Goal: Task Accomplishment & Management: Complete application form

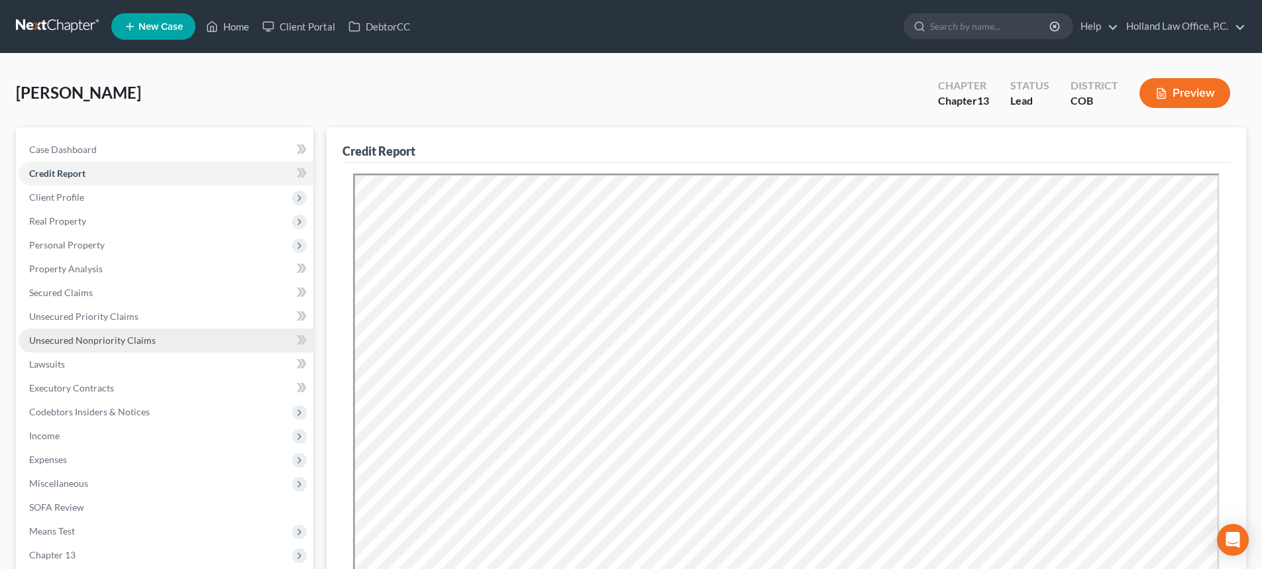
click at [66, 343] on span "Unsecured Nonpriority Claims" at bounding box center [92, 340] width 127 height 11
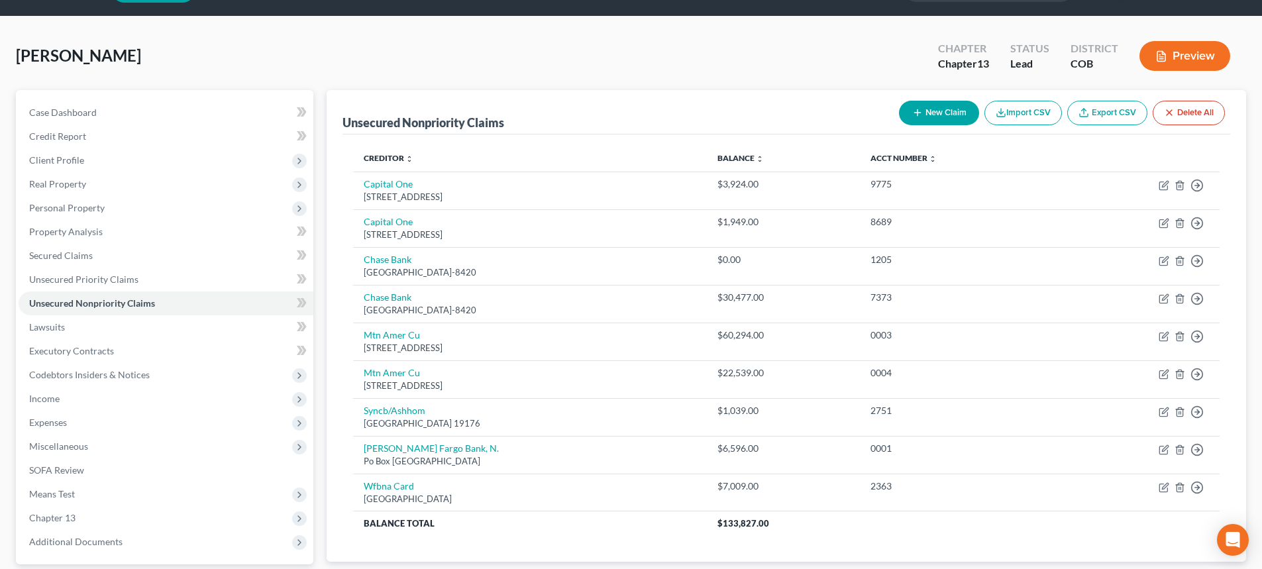
scroll to position [133, 0]
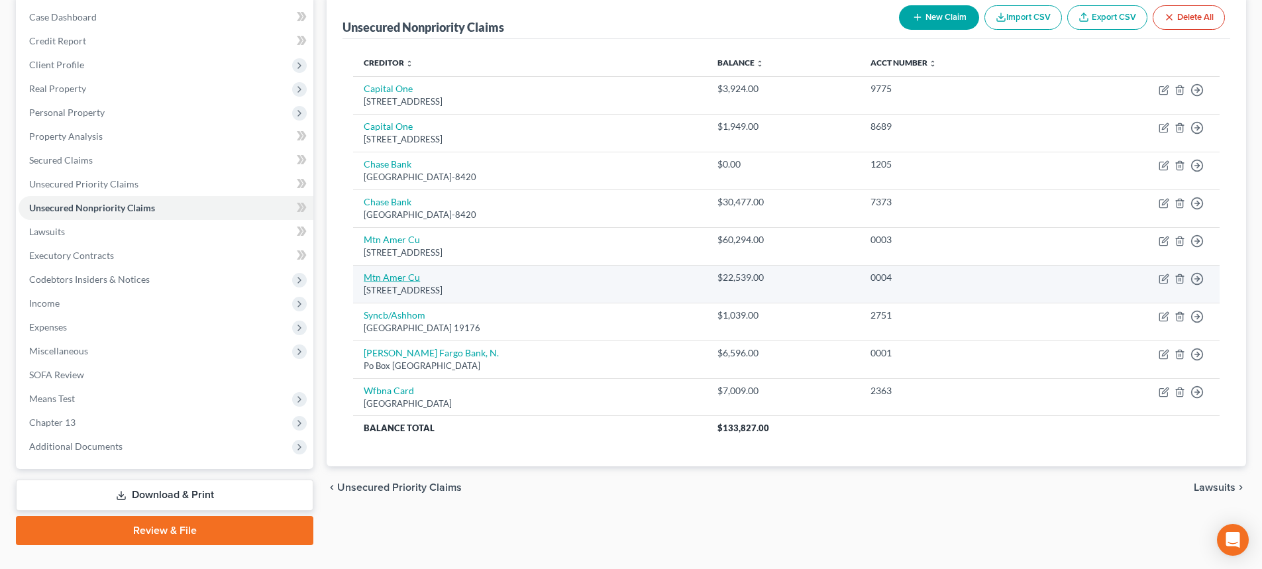
click at [396, 276] on link "Mtn Amer Cu" at bounding box center [392, 277] width 56 height 11
select select "46"
select select "0"
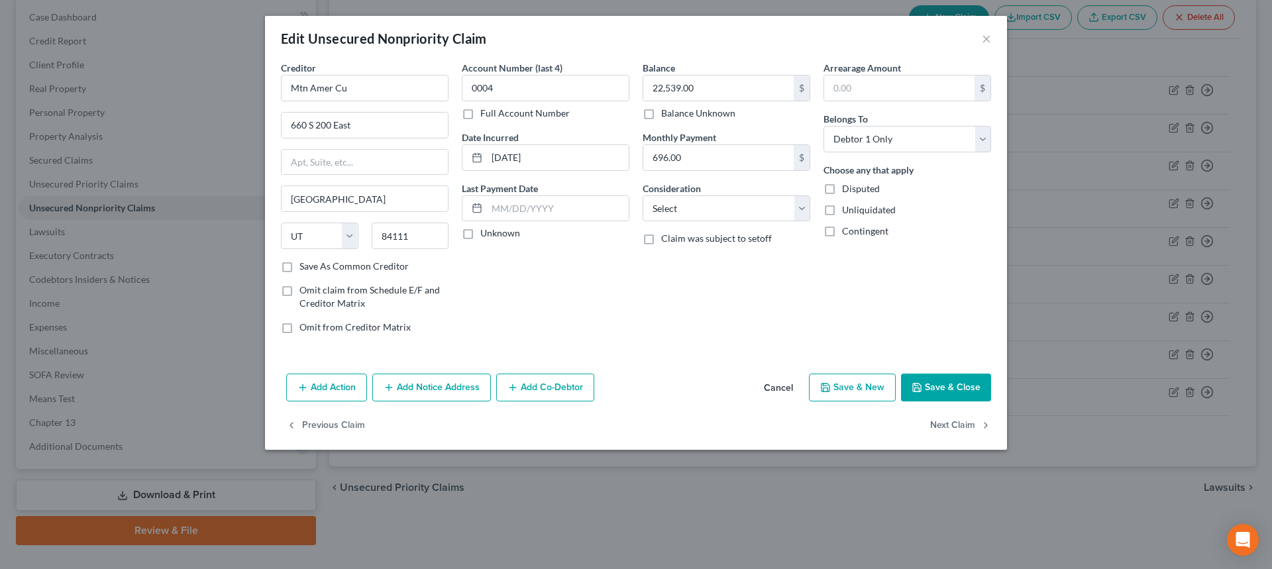
click at [928, 390] on button "Save & Close" at bounding box center [946, 388] width 90 height 28
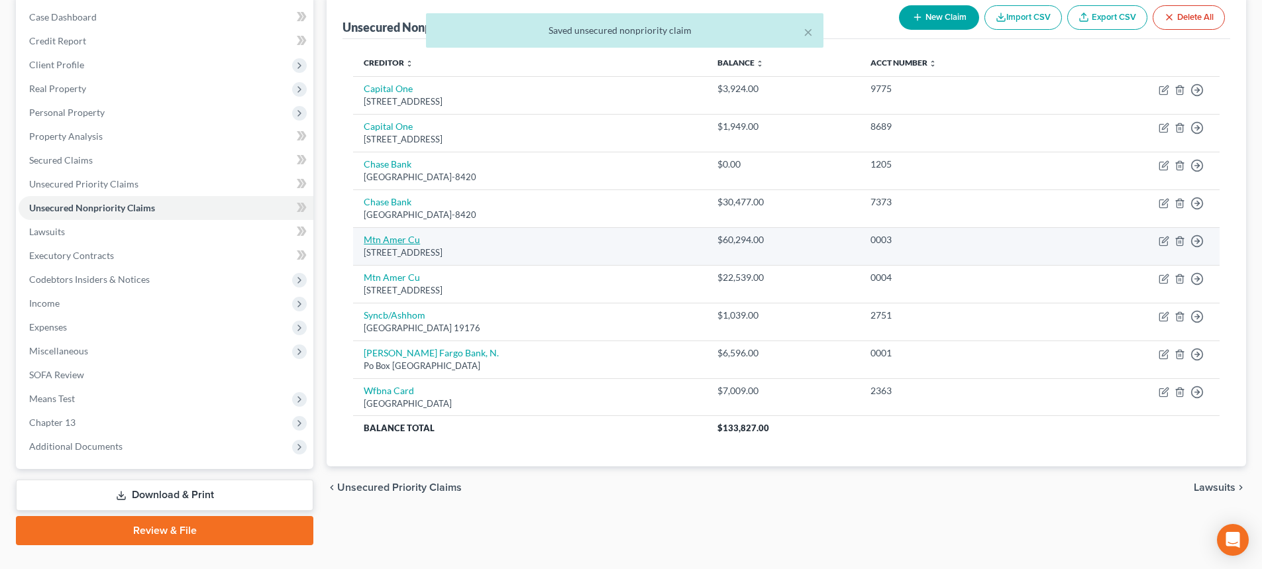
click at [380, 242] on link "Mtn Amer Cu" at bounding box center [392, 239] width 56 height 11
select select "46"
select select "0"
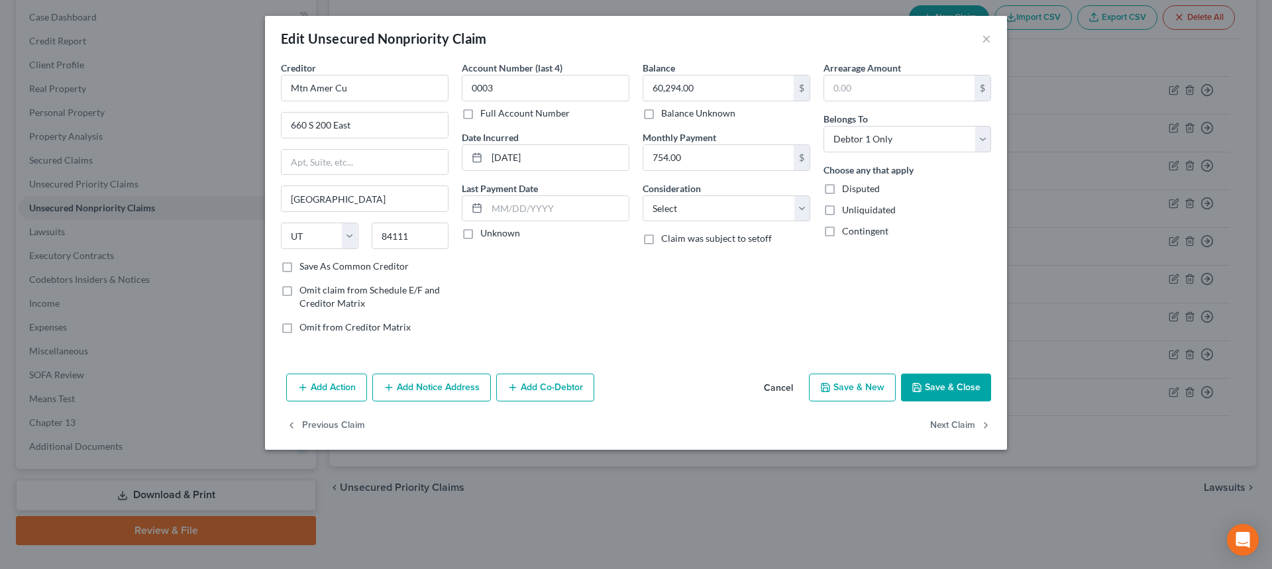
click at [946, 384] on button "Save & Close" at bounding box center [946, 388] width 90 height 28
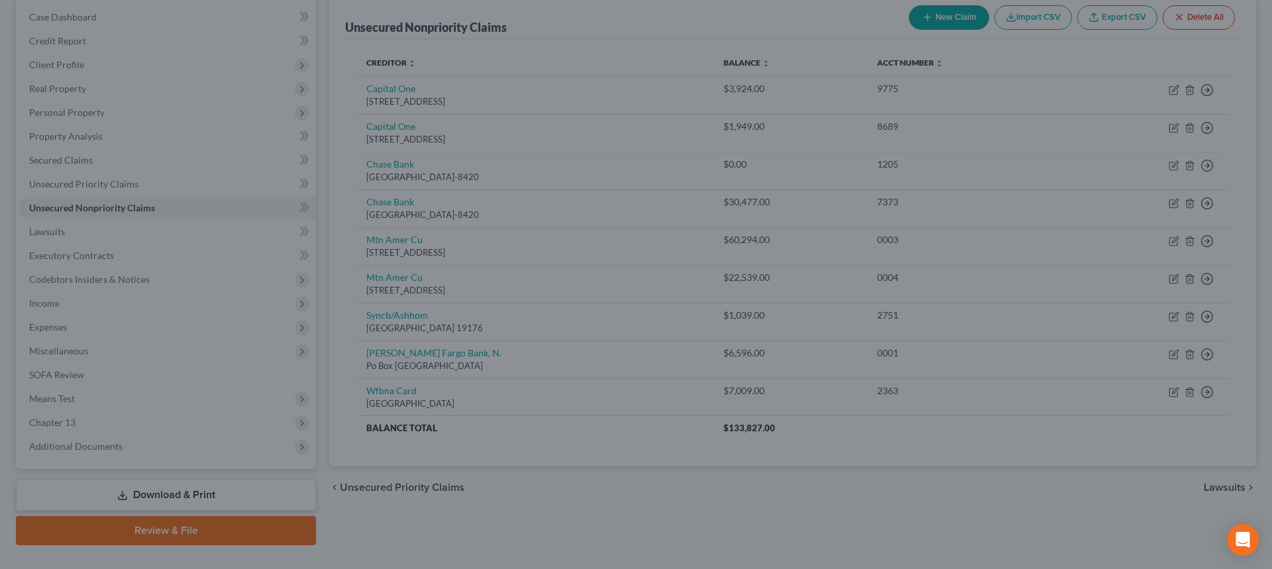
type input "0"
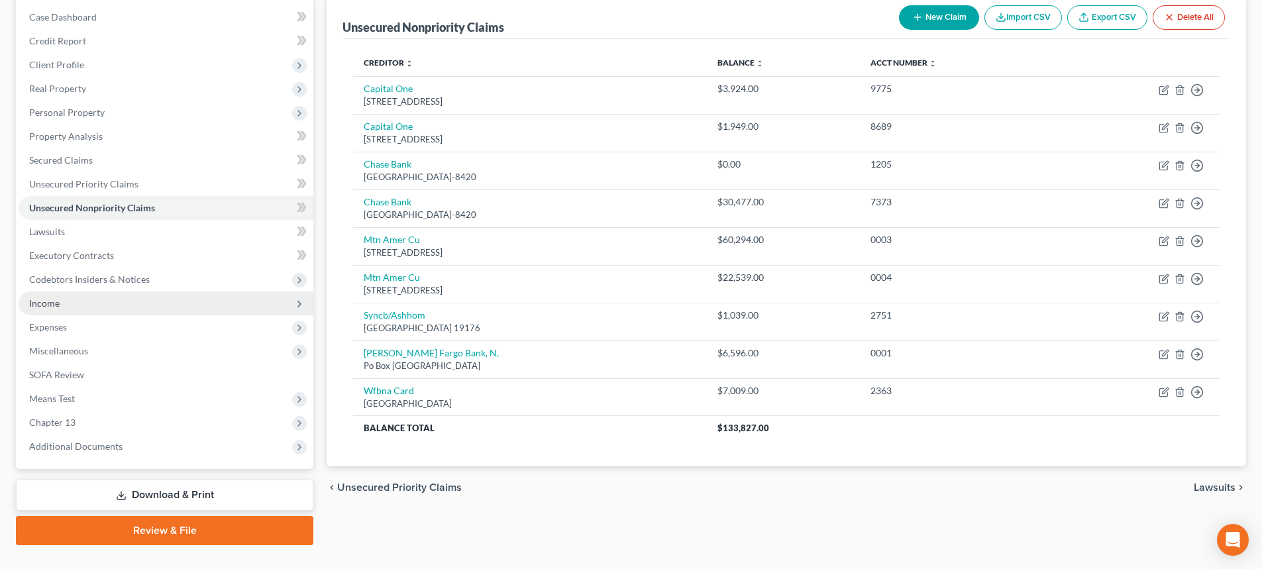
click at [85, 311] on span "Income" at bounding box center [166, 304] width 295 height 24
